Goal: Information Seeking & Learning: Learn about a topic

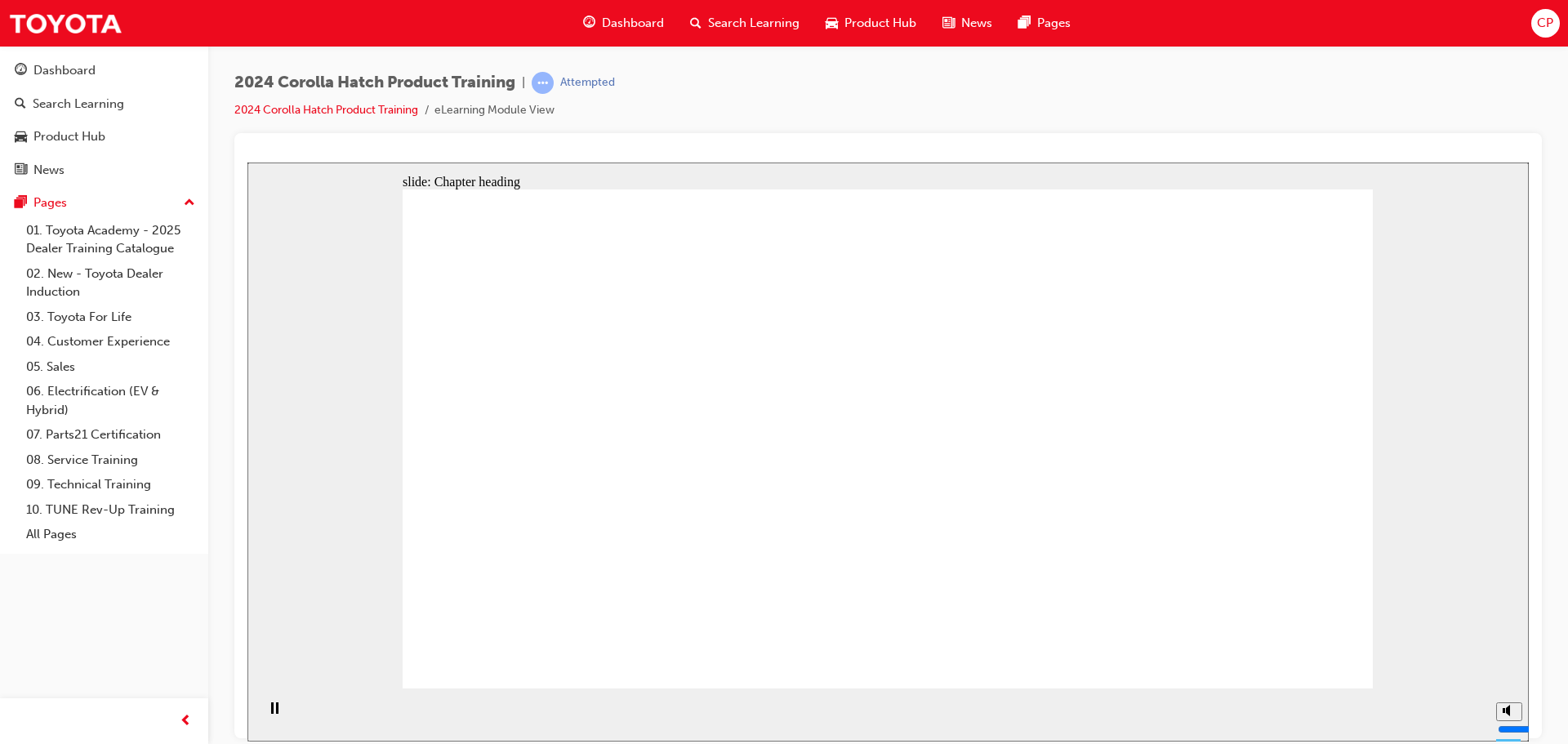
drag, startPoint x: 1276, startPoint y: 670, endPoint x: 1281, endPoint y: 649, distance: 21.6
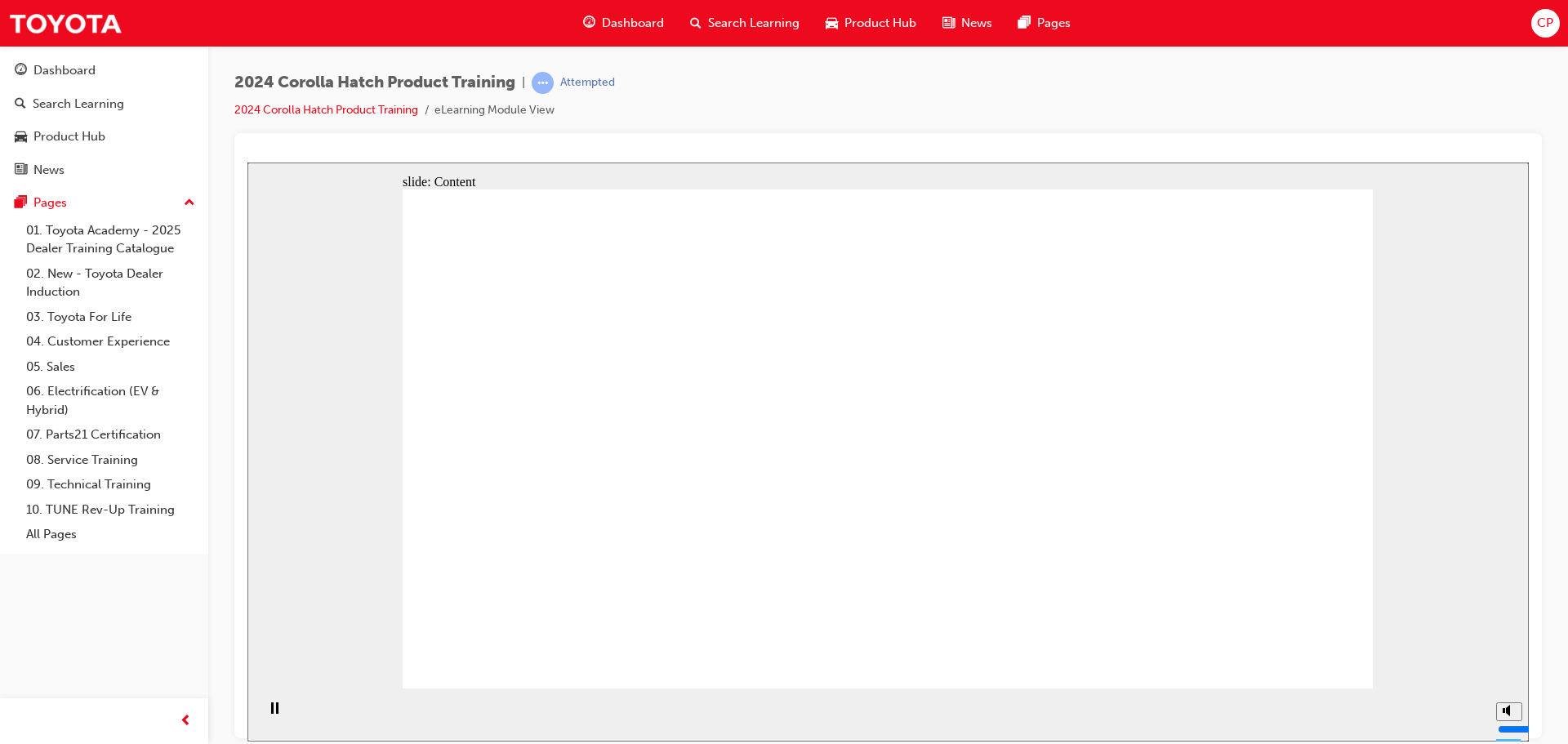
drag, startPoint x: 708, startPoint y: 478, endPoint x: 708, endPoint y: 442, distance: 36.0
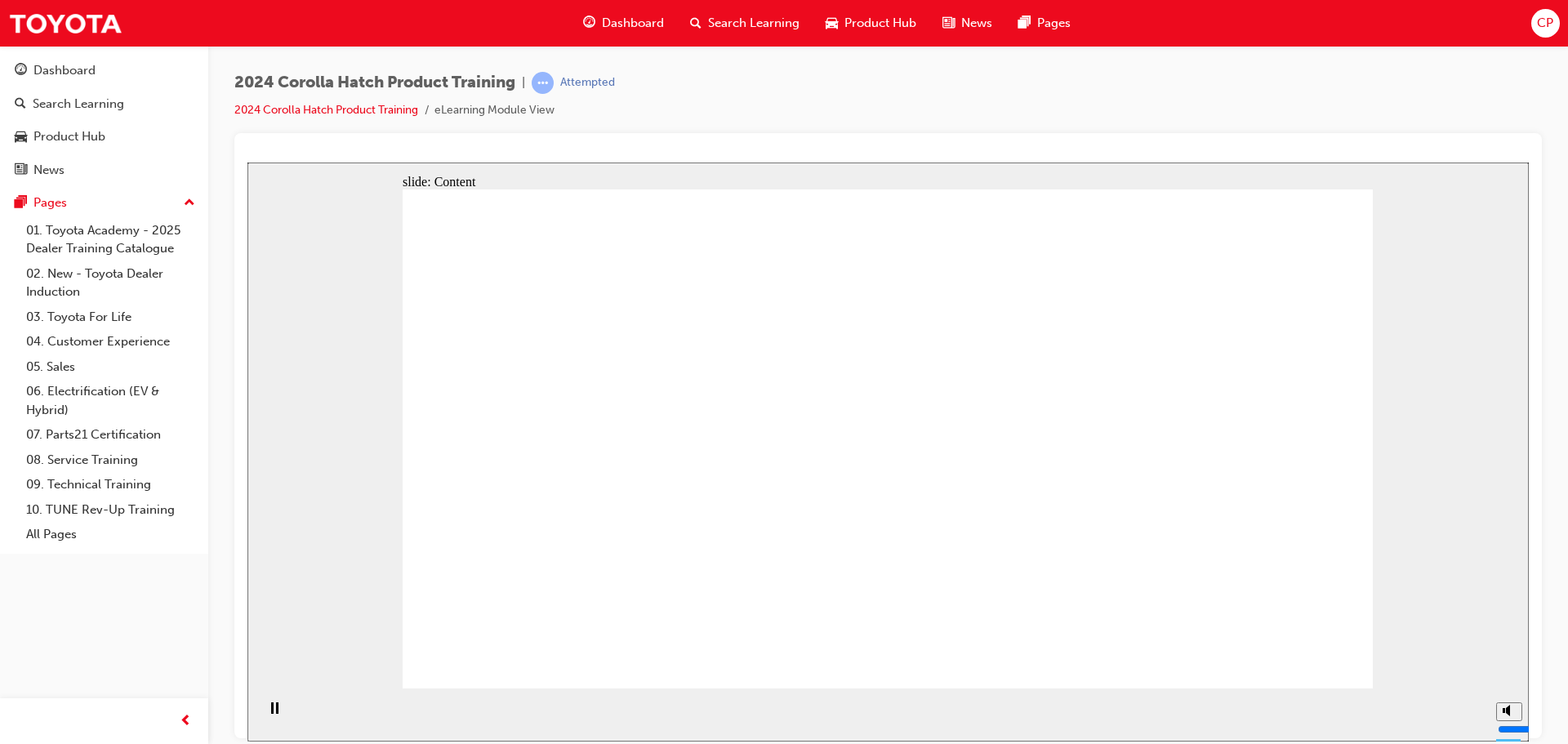
drag, startPoint x: 814, startPoint y: 500, endPoint x: 832, endPoint y: 489, distance: 21.1
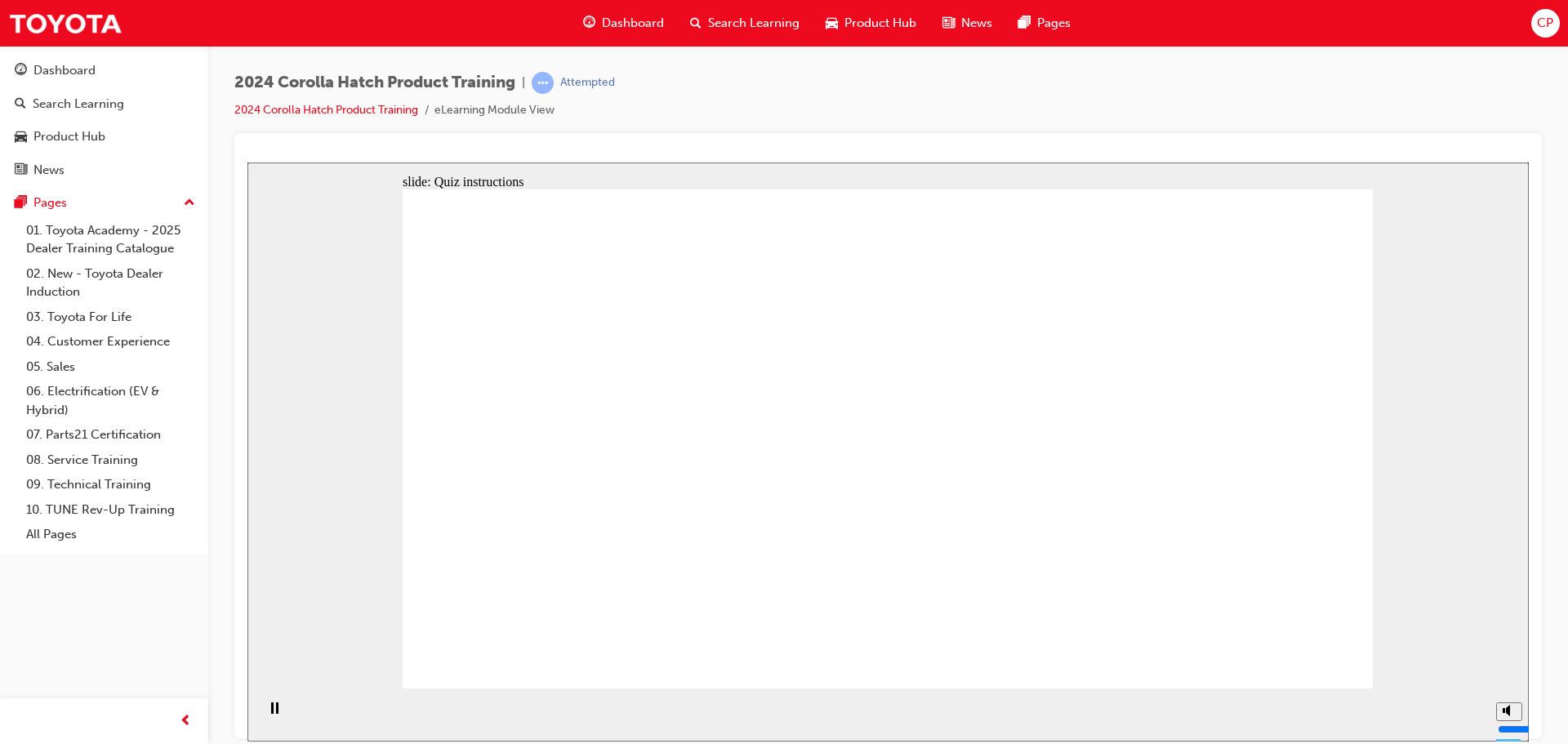
radio input "true"
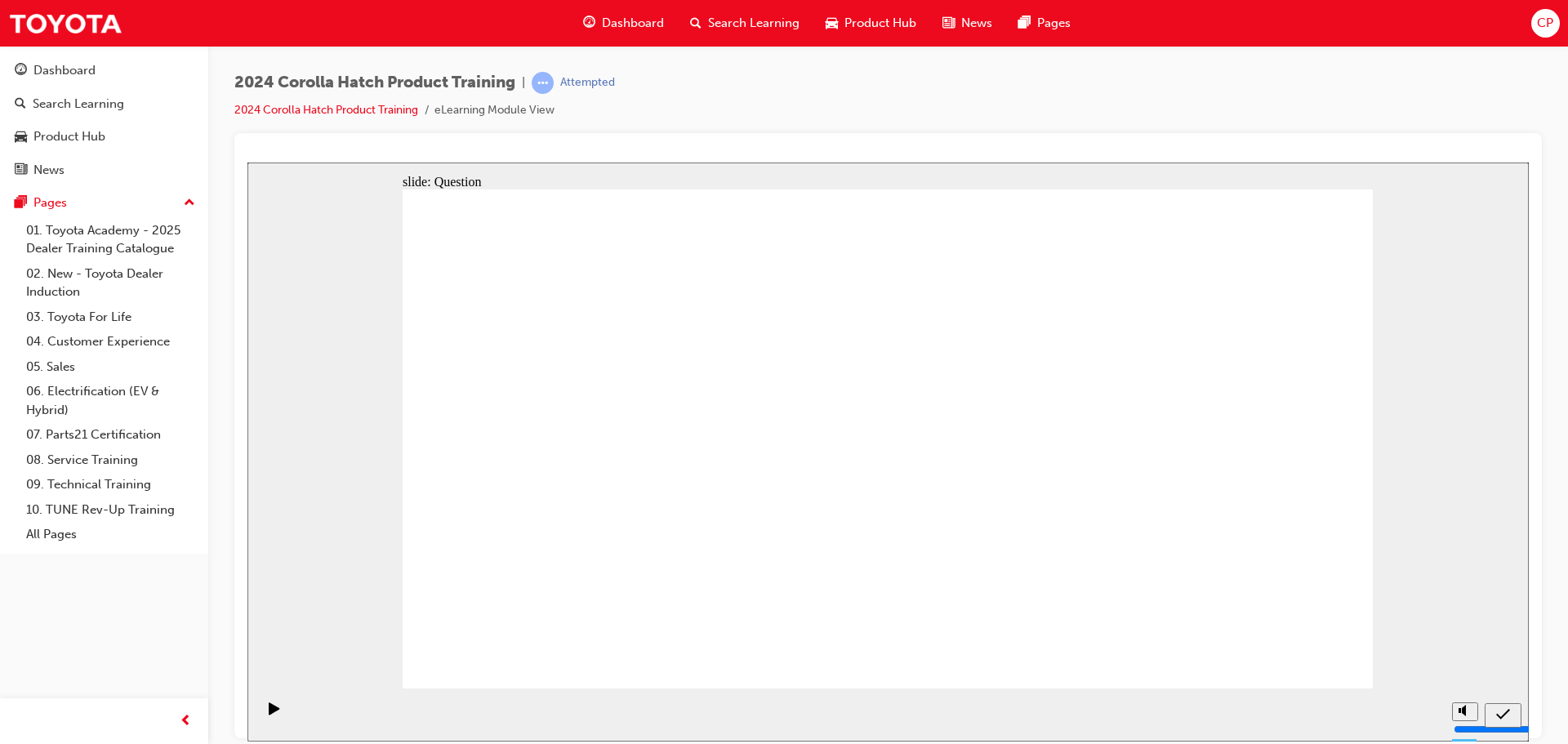
radio input "true"
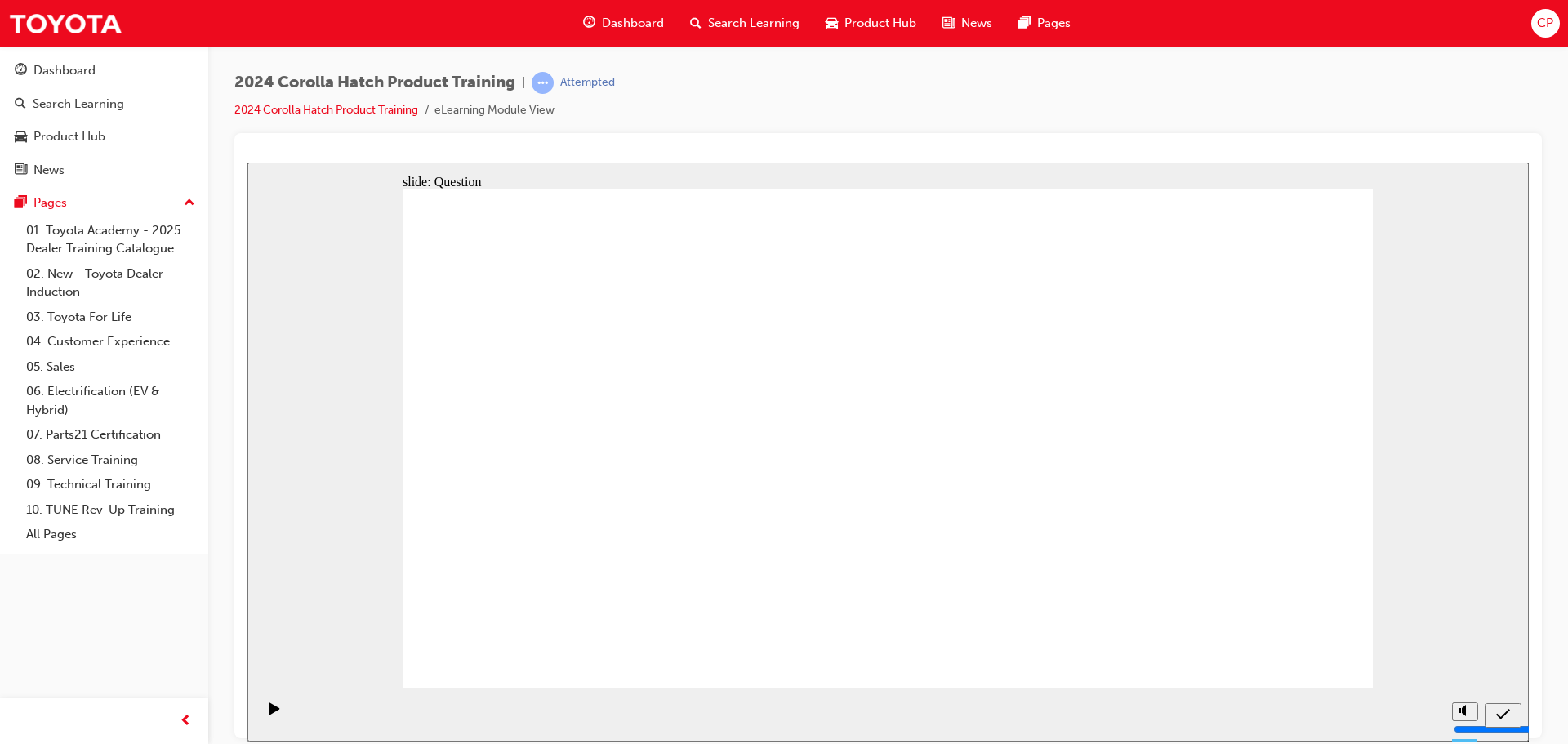
radio input "true"
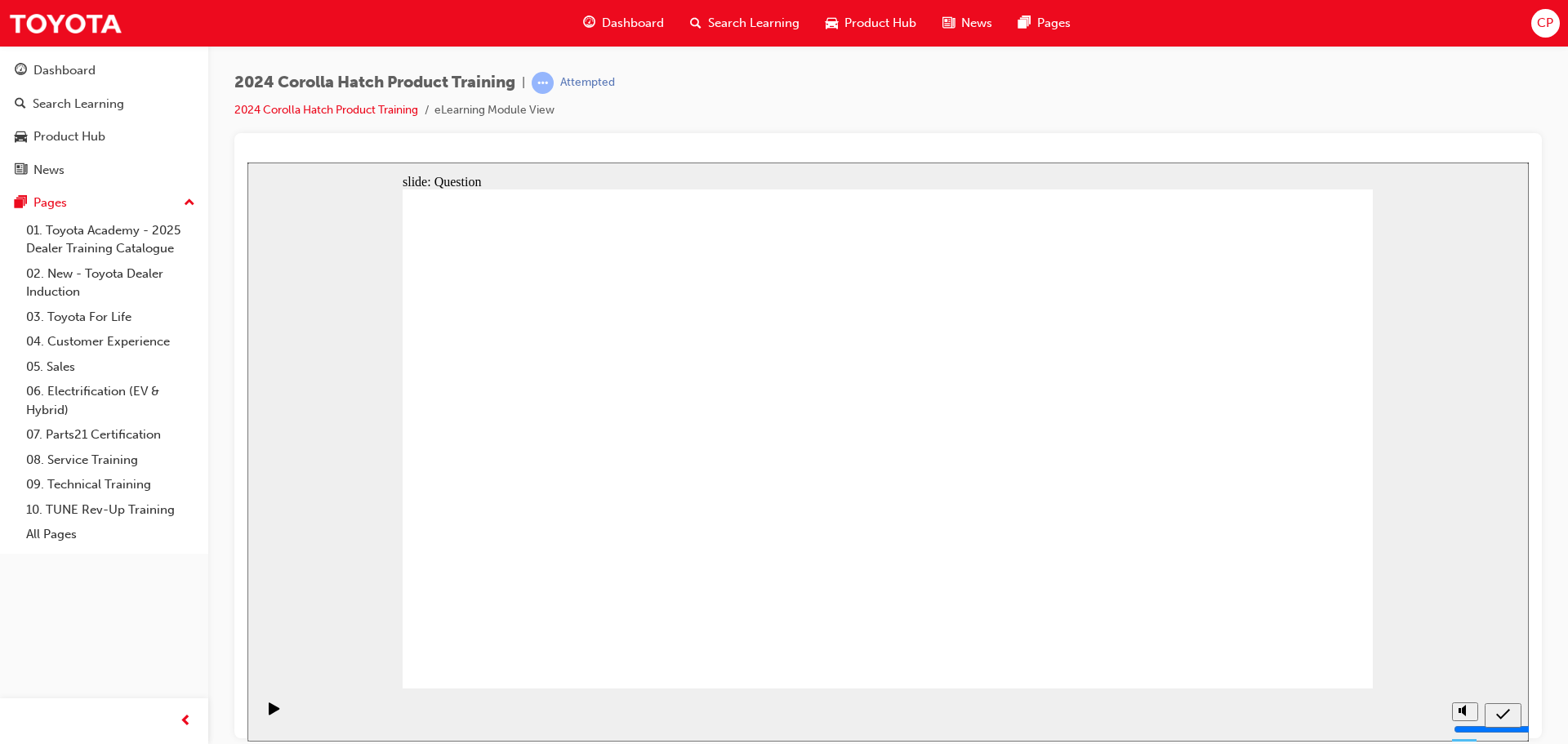
radio input "true"
